Goal: Task Accomplishment & Management: Manage account settings

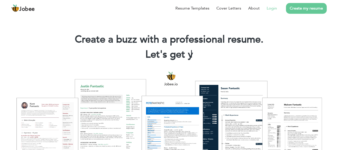
click at [275, 10] on link "Login" at bounding box center [272, 8] width 10 height 6
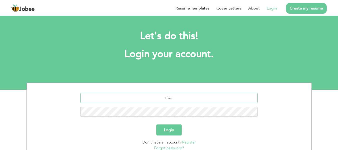
click at [171, 96] on input "text" at bounding box center [168, 98] width 177 height 10
type input "ruhy.ilma27@gmail.com"
click at [178, 130] on button "Login" at bounding box center [168, 129] width 25 height 11
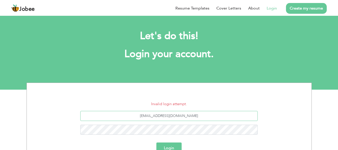
click at [177, 113] on input "[EMAIL_ADDRESS][DOMAIN_NAME]" at bounding box center [168, 116] width 177 height 10
drag, startPoint x: 189, startPoint y: 113, endPoint x: 147, endPoint y: 120, distance: 42.8
click at [147, 120] on input "[EMAIL_ADDRESS][DOMAIN_NAME]" at bounding box center [168, 116] width 177 height 10
type input "t"
type input "ruhysohail27@gmail.com"
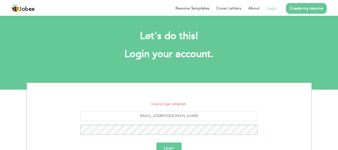
click at [156, 142] on button "Login" at bounding box center [168, 147] width 25 height 11
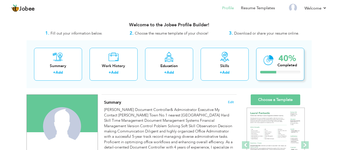
click at [266, 64] on icon at bounding box center [268, 60] width 10 height 17
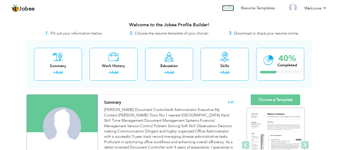
click at [229, 9] on link "Profile" at bounding box center [228, 8] width 12 height 6
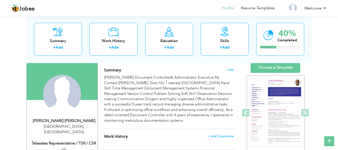
scroll to position [30, 0]
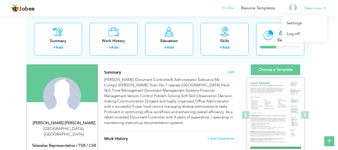
click at [323, 5] on li "Welcome Settings Log off" at bounding box center [311, 9] width 29 height 14
click at [297, 32] on link "Log off" at bounding box center [304, 34] width 45 height 11
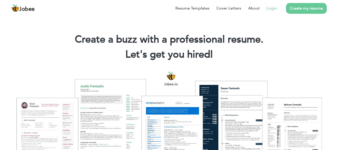
click at [273, 8] on link "Login" at bounding box center [272, 8] width 10 height 6
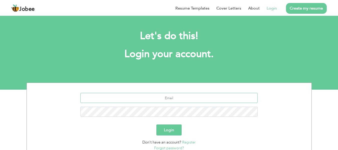
click at [174, 100] on input "text" at bounding box center [168, 98] width 177 height 10
type input "ruhy.ilma27@gmail.com"
click at [156, 124] on button "Login" at bounding box center [168, 129] width 25 height 11
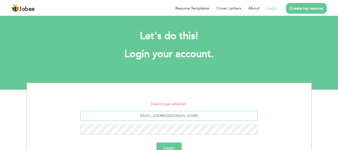
click at [147, 114] on input "ruhy.ilma27@gmail.com" at bounding box center [168, 116] width 177 height 10
click at [208, 117] on input "ruhy.ilma27@gmail.com" at bounding box center [168, 116] width 177 height 10
type input "ruhysohail27@gmail.com"
click at [156, 142] on button "Login" at bounding box center [168, 147] width 25 height 11
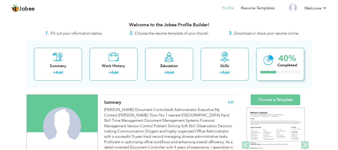
click at [267, 68] on icon at bounding box center [268, 60] width 10 height 17
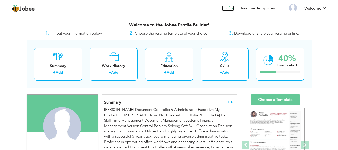
click at [229, 8] on link "Profile" at bounding box center [228, 8] width 12 height 6
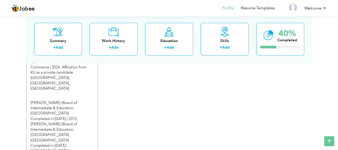
scroll to position [273, 0]
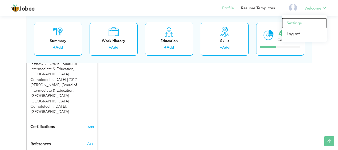
click at [301, 21] on link "Settings" at bounding box center [304, 23] width 45 height 11
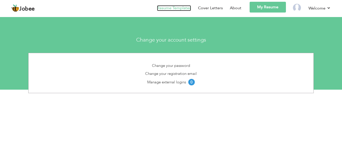
click at [176, 8] on link "Resume Templates" at bounding box center [174, 8] width 34 height 6
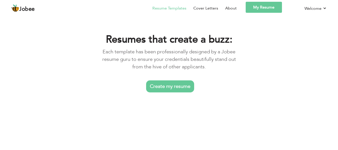
click at [260, 7] on link "My Resume" at bounding box center [264, 7] width 36 height 11
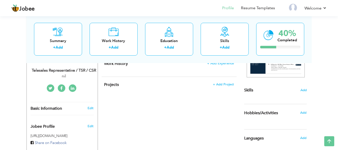
scroll to position [78, 0]
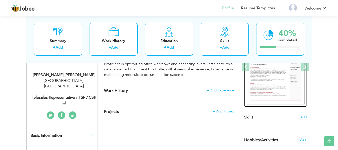
click at [282, 101] on img at bounding box center [276, 67] width 58 height 75
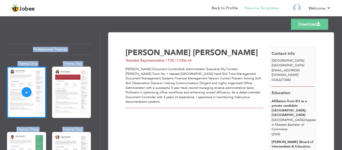
drag, startPoint x: 340, startPoint y: 30, endPoint x: 342, endPoint y: 64, distance: 34.1
click at [342, 64] on div "Templates Download Professional Themes Theme One Theme Two Theme Three Theme Fo…" at bounding box center [171, 82] width 342 height 135
click at [227, 10] on link "Back to Profile" at bounding box center [224, 8] width 26 height 6
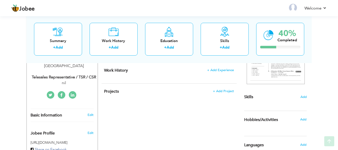
scroll to position [111, 0]
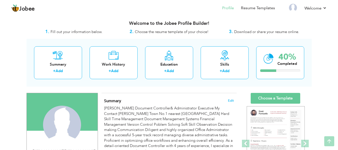
scroll to position [0, 0]
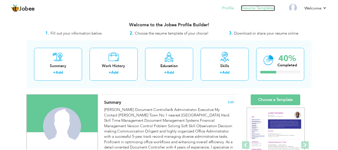
click at [261, 7] on link "Resume Templates" at bounding box center [258, 8] width 34 height 6
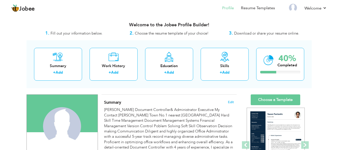
click at [140, 3] on nav "Profile Resume Templates Resume Templates Cover Letters About My Resume Welcome…" at bounding box center [168, 9] width 315 height 14
click at [28, 7] on span "Jobee" at bounding box center [27, 9] width 16 height 6
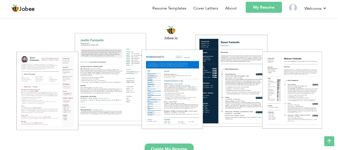
scroll to position [26, 0]
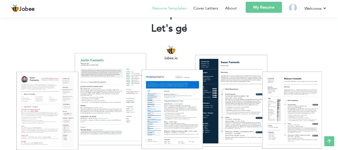
click at [163, 8] on link "Resume Templates" at bounding box center [169, 8] width 34 height 6
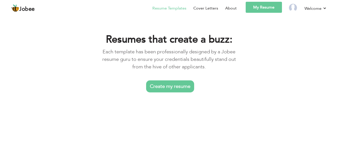
click at [168, 84] on link "Create my resume" at bounding box center [170, 86] width 48 height 12
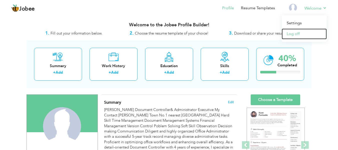
click at [298, 31] on link "Log off" at bounding box center [304, 34] width 45 height 11
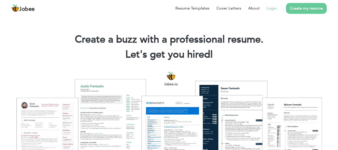
click at [273, 8] on link "Login" at bounding box center [272, 8] width 10 height 6
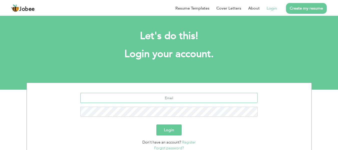
click at [174, 96] on input "text" at bounding box center [168, 98] width 177 height 10
type input "haseebamjad1990@gmail.com"
click at [173, 130] on button "Login" at bounding box center [168, 129] width 25 height 11
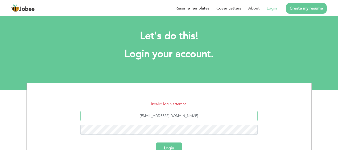
click at [184, 113] on input "[EMAIL_ADDRESS][DOMAIN_NAME]" at bounding box center [168, 116] width 177 height 10
click at [187, 114] on input "[EMAIL_ADDRESS][DOMAIN_NAME]" at bounding box center [168, 116] width 177 height 10
click at [123, 126] on div "[EMAIL_ADDRESS][DOMAIN_NAME]" at bounding box center [169, 125] width 277 height 28
click at [137, 119] on input "text" at bounding box center [168, 116] width 177 height 10
type input "[EMAIL_ADDRESS][DOMAIN_NAME]"
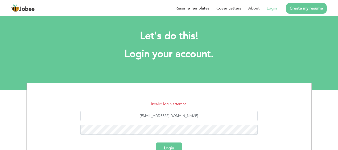
click at [170, 147] on button "Login" at bounding box center [168, 147] width 25 height 11
click at [81, 130] on div "[EMAIL_ADDRESS][DOMAIN_NAME]" at bounding box center [169, 125] width 277 height 28
click at [167, 117] on input "text" at bounding box center [168, 116] width 177 height 10
type input "ruhysohail27@gmail.com"
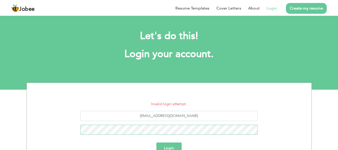
click at [156, 142] on button "Login" at bounding box center [168, 147] width 25 height 11
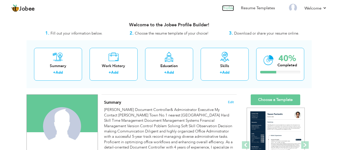
click at [232, 10] on link "Profile" at bounding box center [228, 8] width 12 height 6
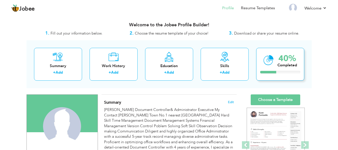
click at [283, 63] on div "Completed" at bounding box center [287, 65] width 20 height 5
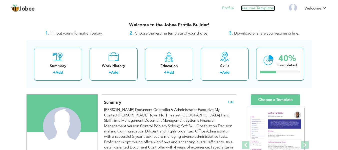
click at [272, 9] on link "Resume Templates" at bounding box center [258, 8] width 34 height 6
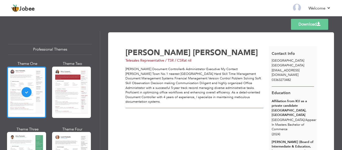
click at [272, 9] on nav "Back to Profile Resume Templates Resume Templates Cover Letters About My Resume…" at bounding box center [170, 9] width 319 height 14
click at [303, 22] on link "Download" at bounding box center [309, 24] width 37 height 11
click at [262, 8] on link "Resume Templates" at bounding box center [262, 8] width 34 height 6
click at [22, 92] on div at bounding box center [26, 92] width 39 height 51
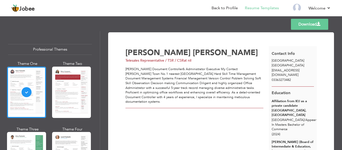
click at [302, 22] on link "Download" at bounding box center [309, 24] width 37 height 11
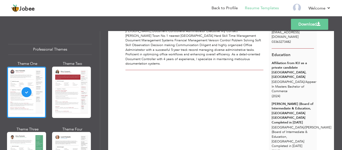
scroll to position [44, 0]
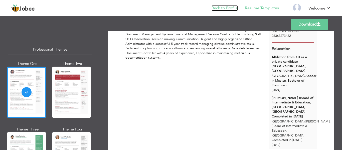
click at [221, 8] on link "Back to Profile" at bounding box center [224, 8] width 26 height 6
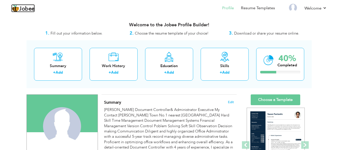
click at [26, 8] on span "Jobee" at bounding box center [27, 9] width 16 height 6
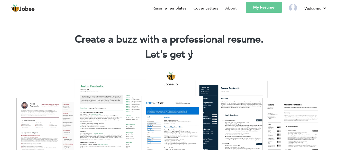
click at [266, 10] on link "My Resume" at bounding box center [264, 7] width 36 height 11
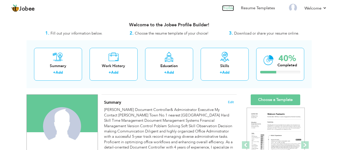
click at [230, 11] on link "Profile" at bounding box center [228, 8] width 12 height 6
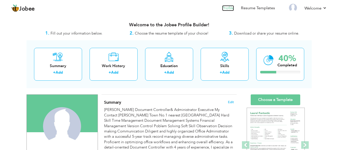
click at [232, 9] on link "Profile" at bounding box center [228, 8] width 12 height 6
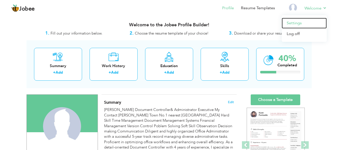
click at [303, 24] on link "Settings" at bounding box center [304, 23] width 45 height 11
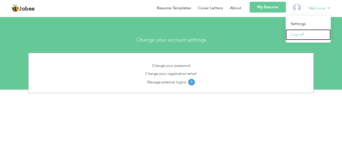
click at [308, 35] on link "Log off" at bounding box center [307, 34] width 45 height 11
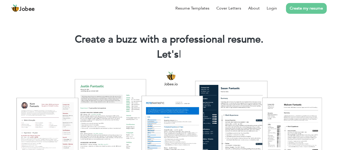
click at [314, 10] on link "Create my resume" at bounding box center [306, 8] width 41 height 11
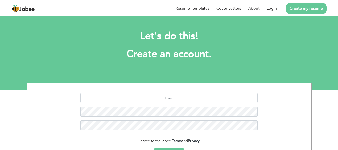
click at [314, 10] on link "Create my resume" at bounding box center [306, 8] width 41 height 11
click at [276, 7] on link "Login" at bounding box center [272, 8] width 10 height 6
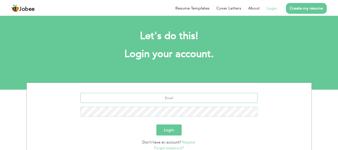
click at [187, 98] on input "text" at bounding box center [168, 98] width 177 height 10
type input "[EMAIL_ADDRESS][DOMAIN_NAME]"
click at [170, 128] on button "Login" at bounding box center [168, 129] width 25 height 11
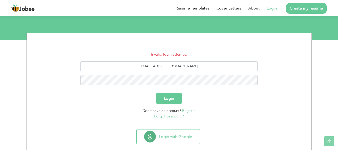
scroll to position [50, 0]
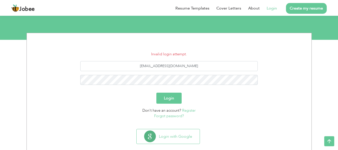
click at [164, 116] on link "Forgot password?" at bounding box center [169, 115] width 30 height 5
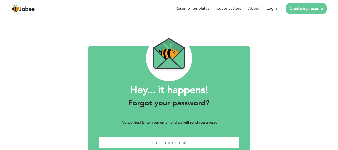
click at [173, 144] on input "text" at bounding box center [169, 142] width 142 height 11
type input "ruhysohail27@gmail.com"
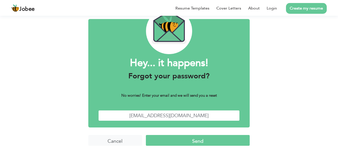
scroll to position [30, 0]
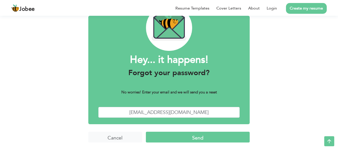
click at [224, 139] on input "Send" at bounding box center [198, 137] width 104 height 11
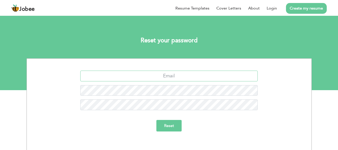
click at [207, 78] on input "text" at bounding box center [168, 76] width 177 height 11
type input "[EMAIL_ADDRESS][DOMAIN_NAME]"
click at [176, 127] on input "Reset" at bounding box center [168, 126] width 25 height 12
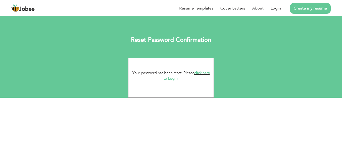
click at [174, 78] on link "click here to Login." at bounding box center [186, 75] width 46 height 11
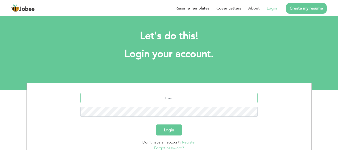
click at [178, 100] on input "text" at bounding box center [168, 98] width 177 height 10
type input "ruhysohail27@gmail.com"
click at [180, 126] on button "Login" at bounding box center [168, 129] width 25 height 11
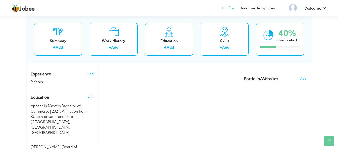
scroll to position [10, 0]
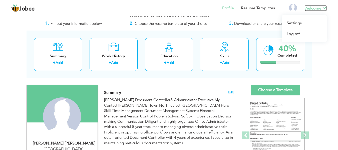
click at [323, 9] on link "Welcome" at bounding box center [315, 8] width 22 height 6
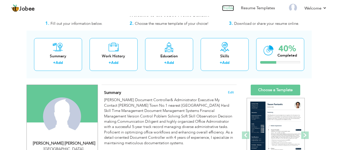
click at [233, 9] on link "Profile" at bounding box center [228, 8] width 12 height 6
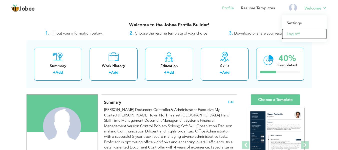
click at [296, 32] on link "Log off" at bounding box center [304, 34] width 45 height 11
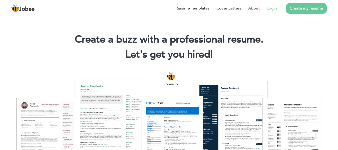
click at [272, 4] on li "Login" at bounding box center [268, 8] width 17 height 13
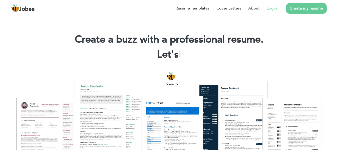
click at [273, 6] on link "Login" at bounding box center [272, 8] width 10 height 6
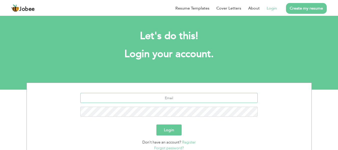
click at [182, 101] on input "text" at bounding box center [168, 98] width 177 height 10
type input "[EMAIL_ADDRESS][DOMAIN_NAME]"
click at [156, 124] on button "Login" at bounding box center [168, 129] width 25 height 11
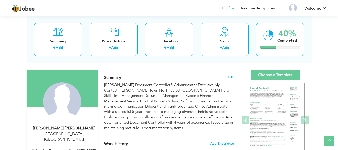
scroll to position [5, 0]
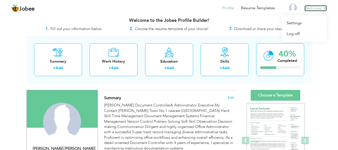
click at [323, 9] on link "Welcome" at bounding box center [315, 8] width 22 height 6
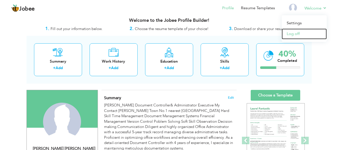
click at [302, 34] on link "Log off" at bounding box center [304, 34] width 45 height 11
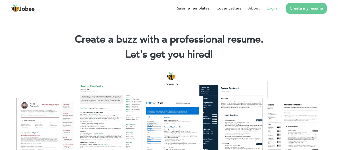
click at [271, 7] on link "Login" at bounding box center [272, 8] width 10 height 6
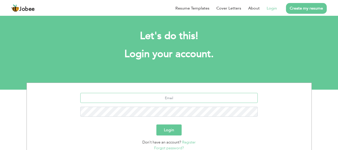
click at [165, 100] on input "text" at bounding box center [168, 98] width 177 height 10
type input "[EMAIL_ADDRESS][DOMAIN_NAME]"
click at [156, 124] on button "Login" at bounding box center [168, 129] width 25 height 11
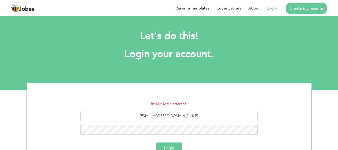
click at [172, 144] on button "Login" at bounding box center [168, 147] width 25 height 11
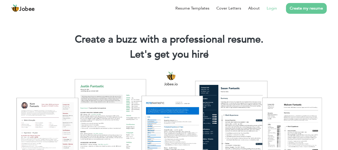
click at [275, 10] on link "Login" at bounding box center [272, 8] width 10 height 6
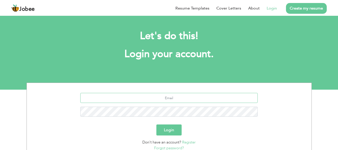
click at [174, 93] on input "text" at bounding box center [168, 98] width 177 height 10
type input "[EMAIL_ADDRESS][DOMAIN_NAME]"
click at [164, 129] on button "Login" at bounding box center [168, 129] width 25 height 11
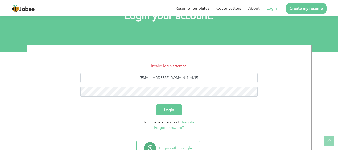
scroll to position [44, 0]
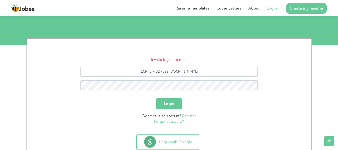
click at [160, 122] on link "Forgot password?" at bounding box center [169, 121] width 30 height 5
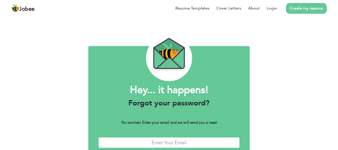
click at [169, 140] on input "text" at bounding box center [169, 142] width 142 height 11
type input "[EMAIL_ADDRESS][DOMAIN_NAME]"
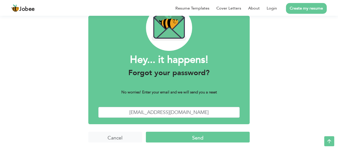
click at [215, 138] on input "Send" at bounding box center [198, 137] width 104 height 11
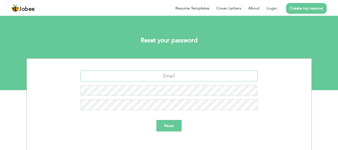
click at [187, 77] on input "text" at bounding box center [168, 76] width 177 height 11
click at [154, 74] on input "text" at bounding box center [168, 76] width 177 height 11
type input "[EMAIL_ADDRESS][DOMAIN_NAME]"
click at [174, 129] on input "Reset" at bounding box center [168, 126] width 25 height 12
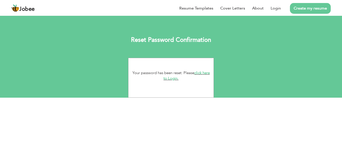
click at [175, 79] on link "click here to Login." at bounding box center [186, 75] width 46 height 11
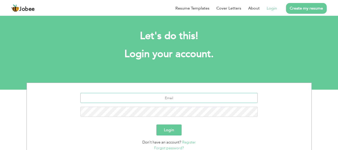
click at [174, 99] on input "text" at bounding box center [168, 98] width 177 height 10
type input "[EMAIL_ADDRESS][DOMAIN_NAME]"
click at [175, 131] on button "Login" at bounding box center [168, 129] width 25 height 11
